Goal: Task Accomplishment & Management: Complete application form

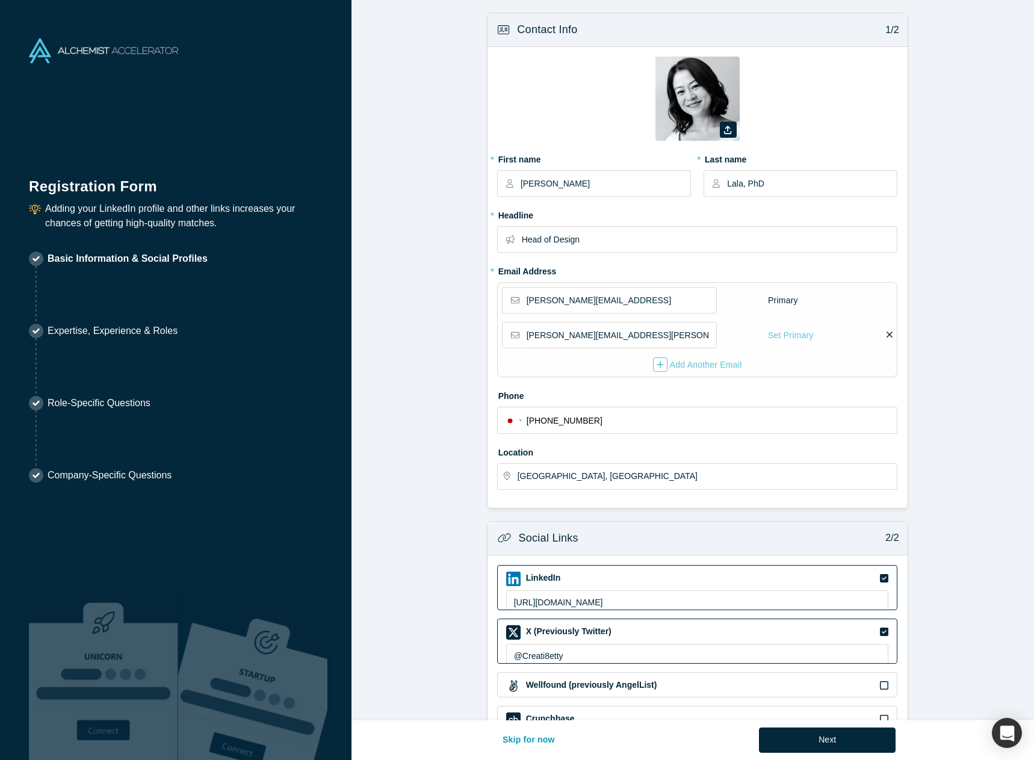
select select "JP"
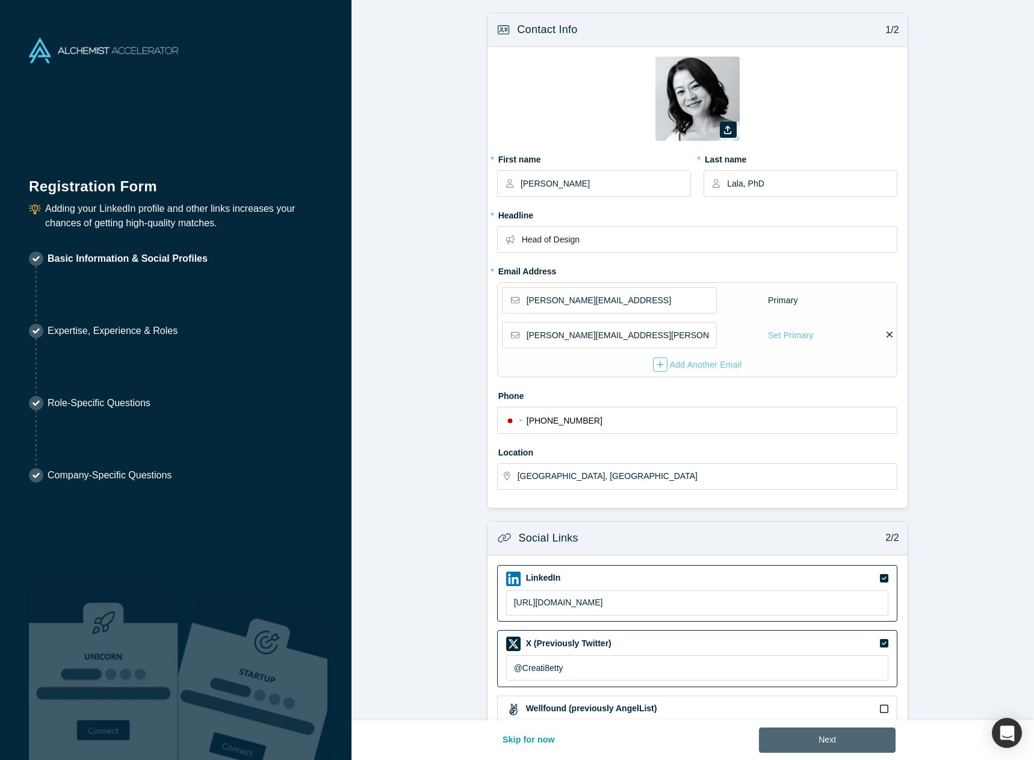
click at [793, 749] on button "Next" at bounding box center [827, 739] width 137 height 25
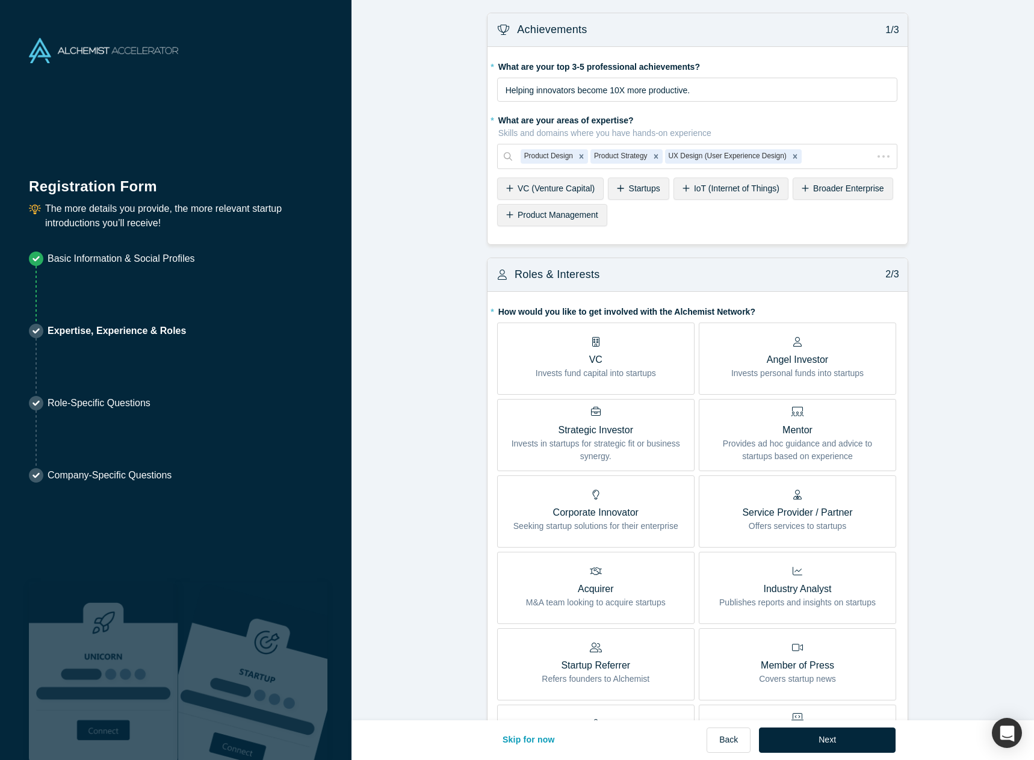
click at [799, 750] on button "Next" at bounding box center [827, 739] width 137 height 25
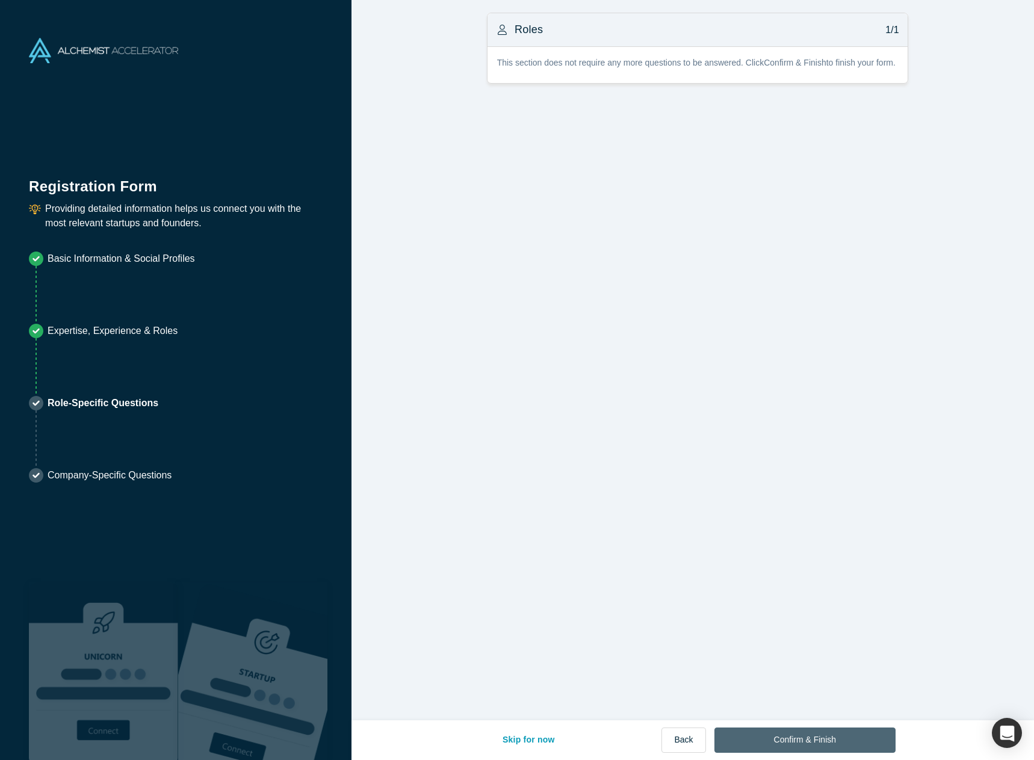
click at [800, 745] on button "Confirm & Finish" at bounding box center [804, 739] width 181 height 25
